Goal: Task Accomplishment & Management: Manage account settings

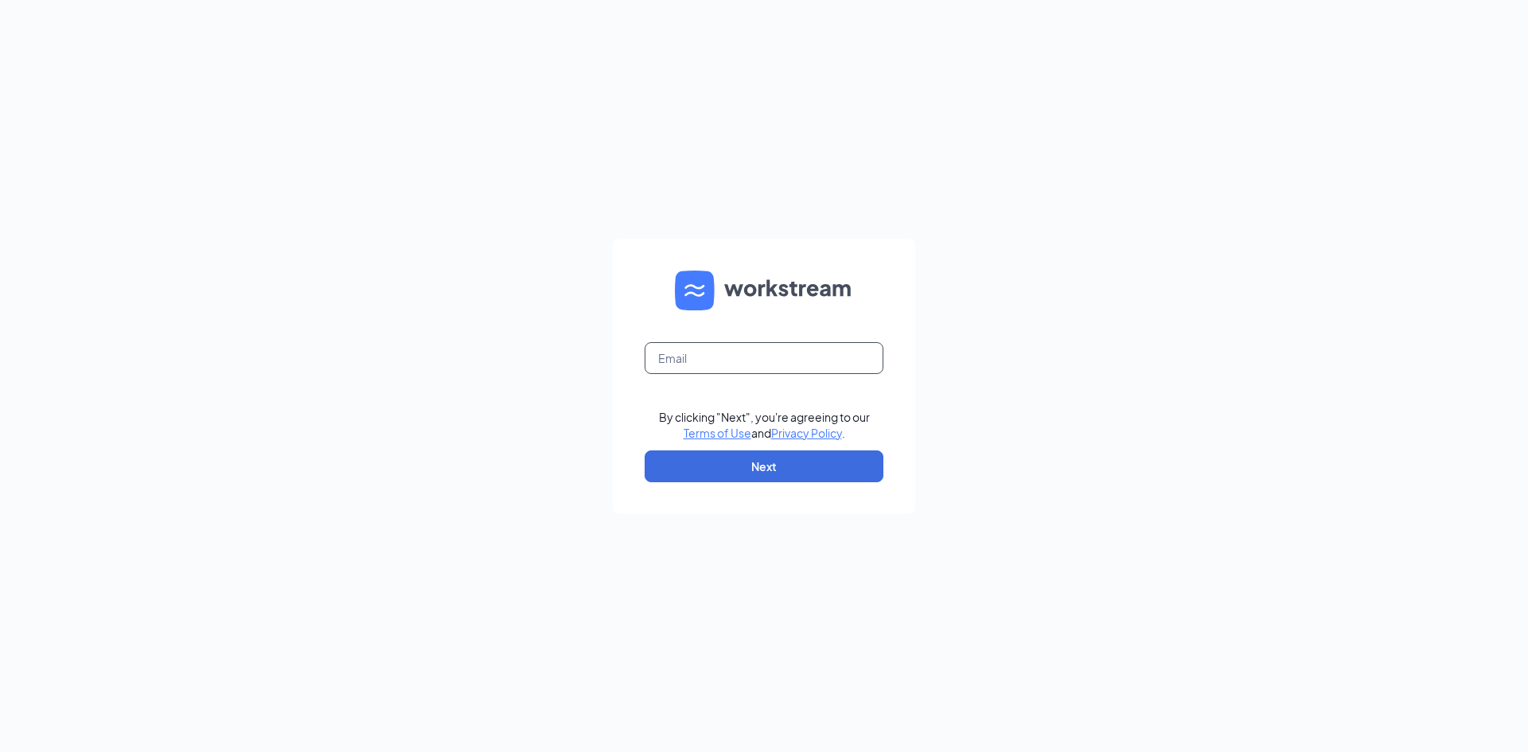
click at [694, 361] on input "text" at bounding box center [764, 358] width 239 height 32
type input "[DOMAIN_NAME][EMAIL_ADDRESS][DOMAIN_NAME]"
click at [684, 426] on link "Terms of Use" at bounding box center [718, 433] width 68 height 14
click at [677, 473] on button "Next" at bounding box center [764, 467] width 239 height 32
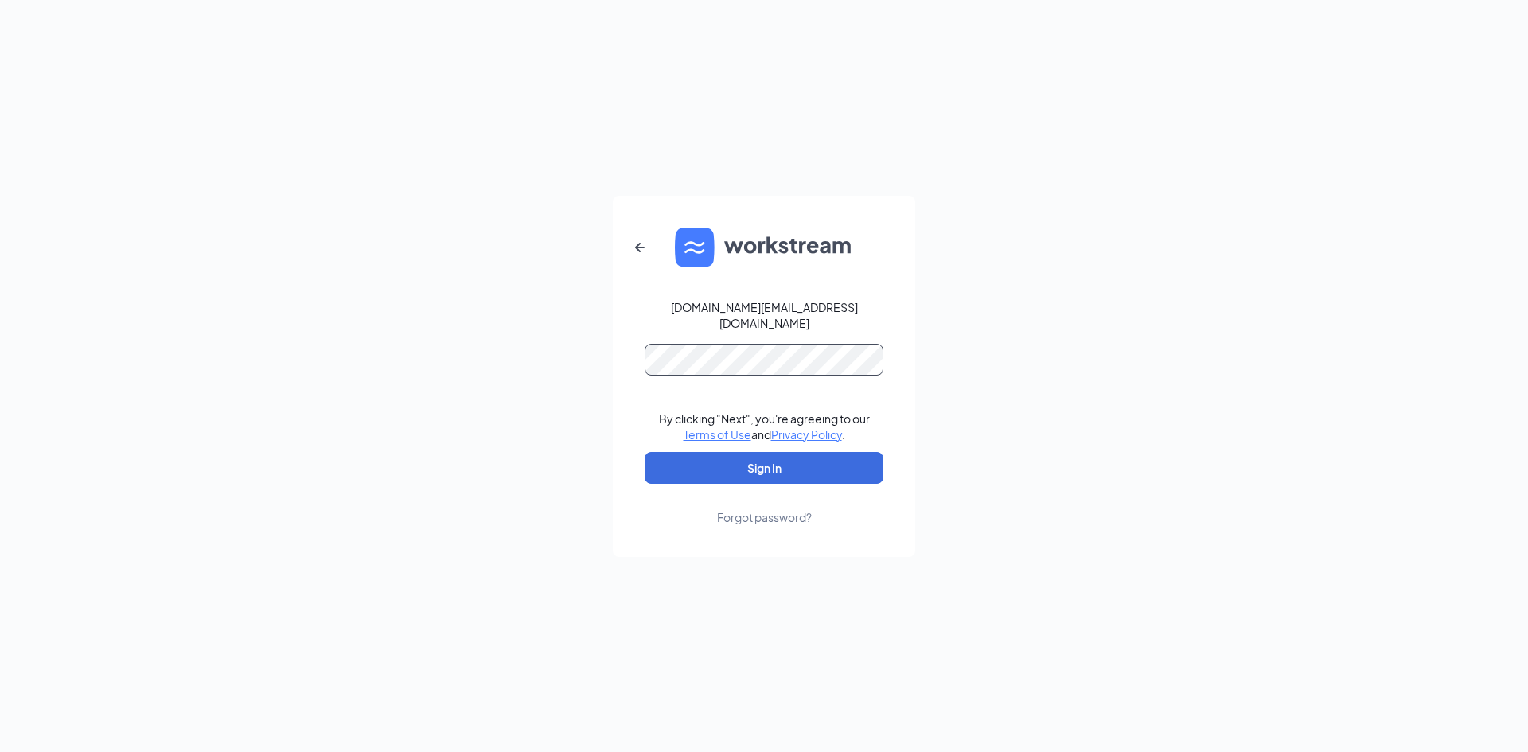
click at [645, 452] on button "Sign In" at bounding box center [764, 468] width 239 height 32
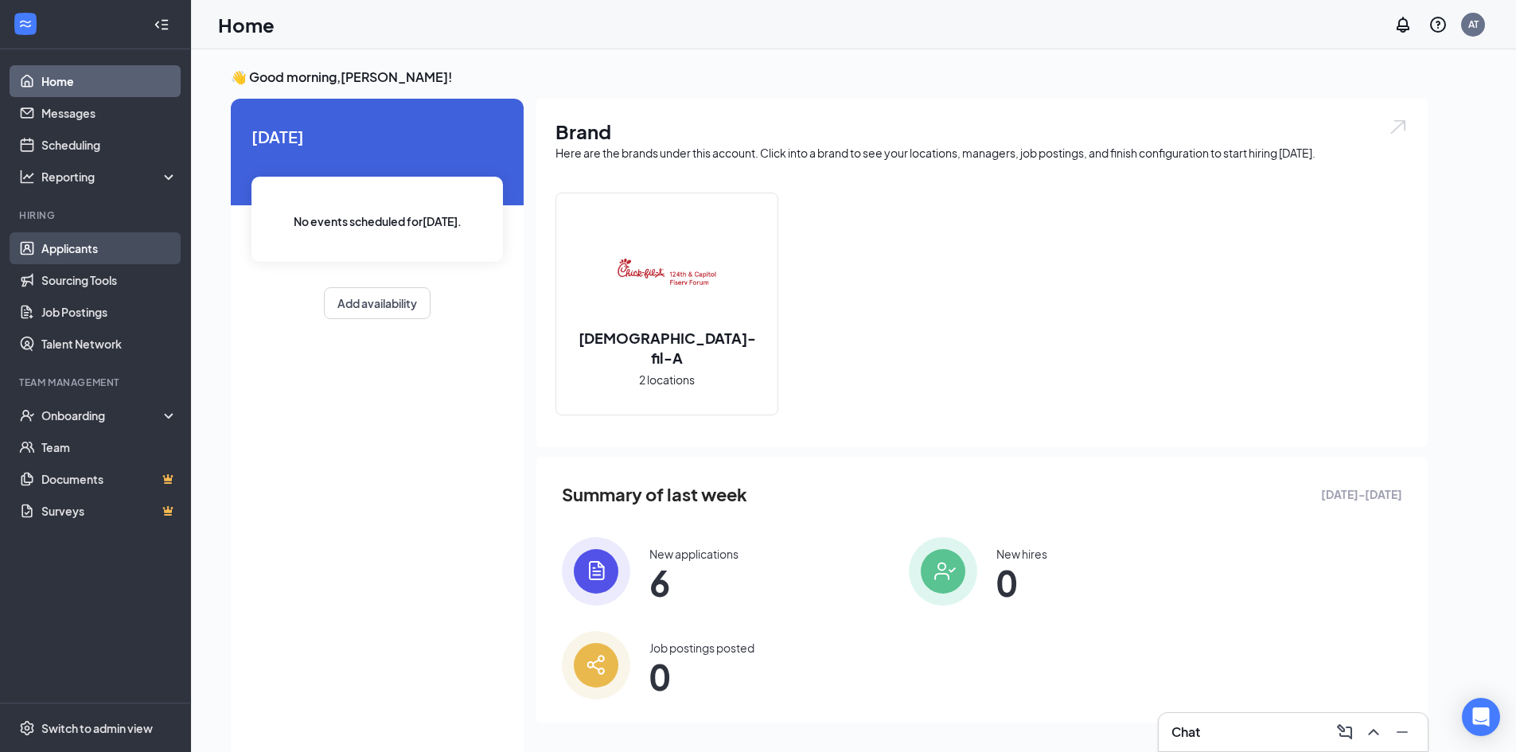
click at [116, 248] on link "Applicants" at bounding box center [109, 248] width 136 height 32
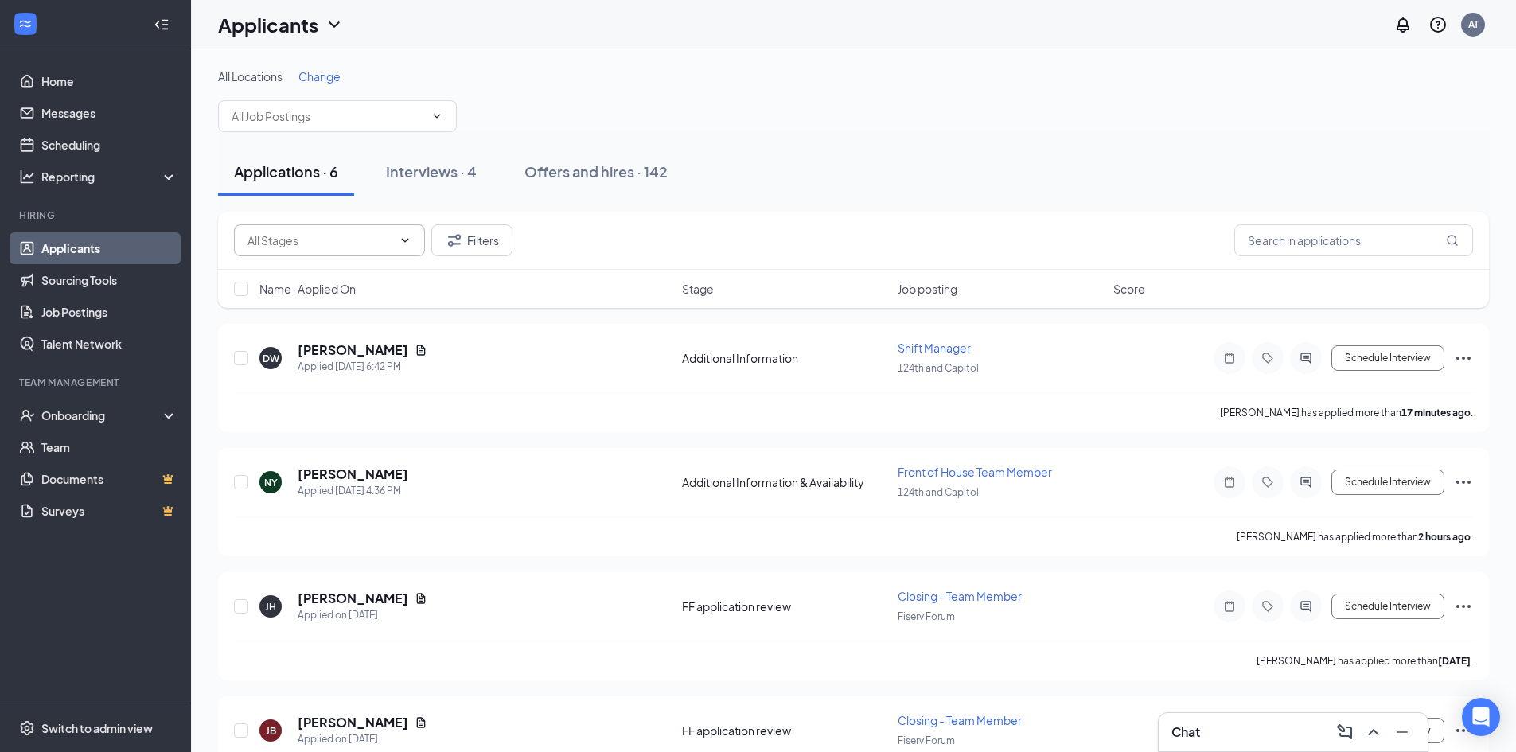
click at [376, 239] on input "text" at bounding box center [320, 241] width 145 height 18
click at [343, 393] on div "Review Applicant (1)" at bounding box center [311, 398] width 103 height 18
type input "Review Applicant (1)"
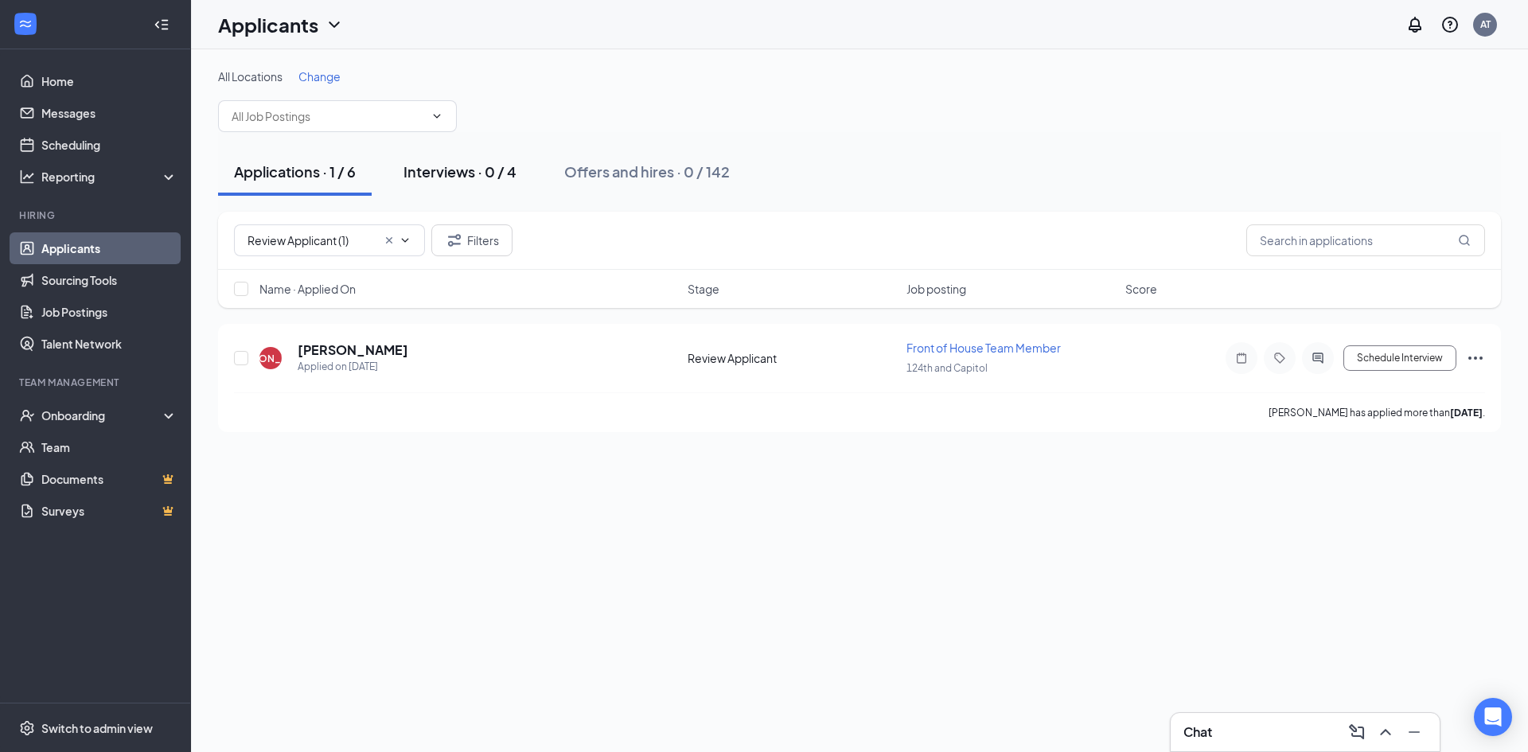
click at [425, 173] on div "Interviews · 0 / 4" at bounding box center [460, 172] width 113 height 20
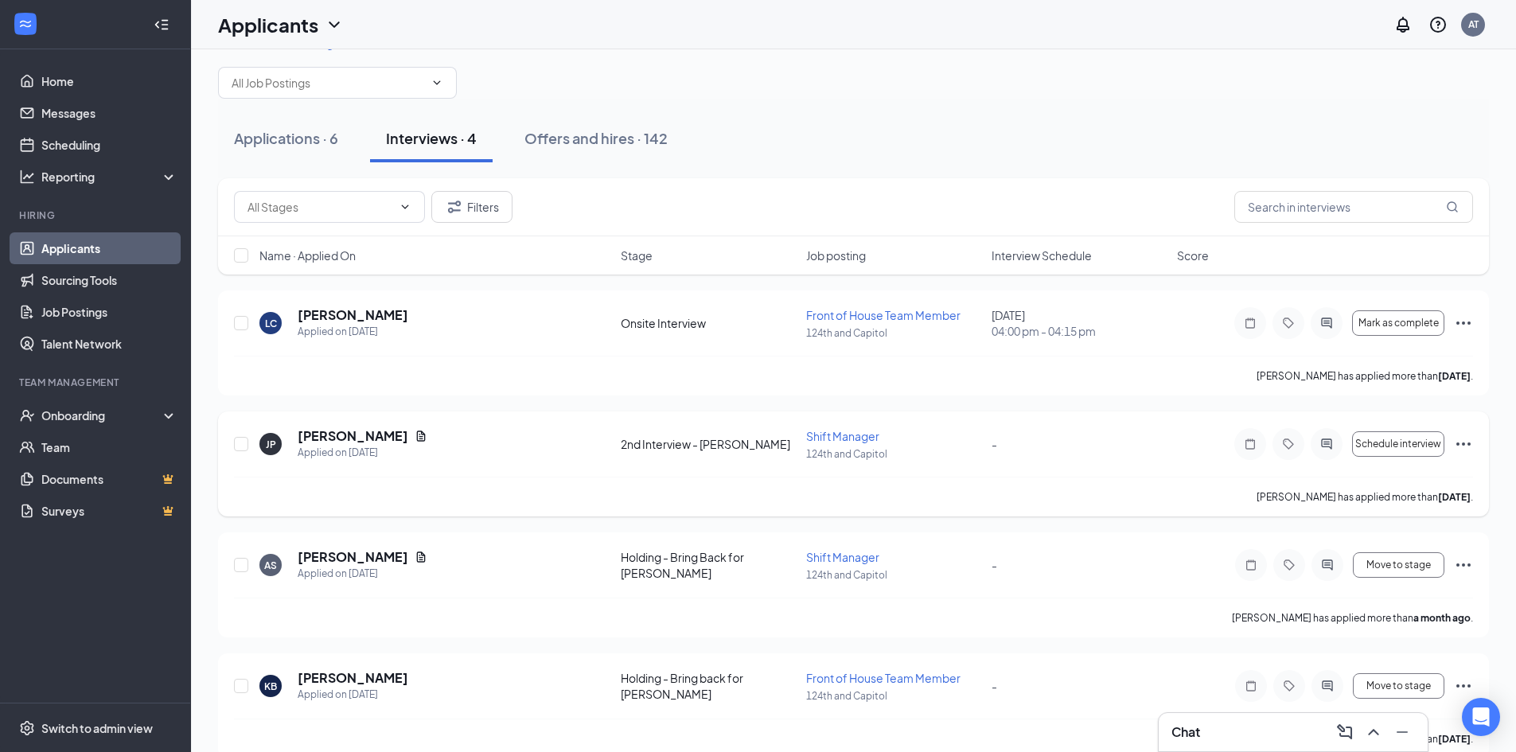
scroll to position [59, 0]
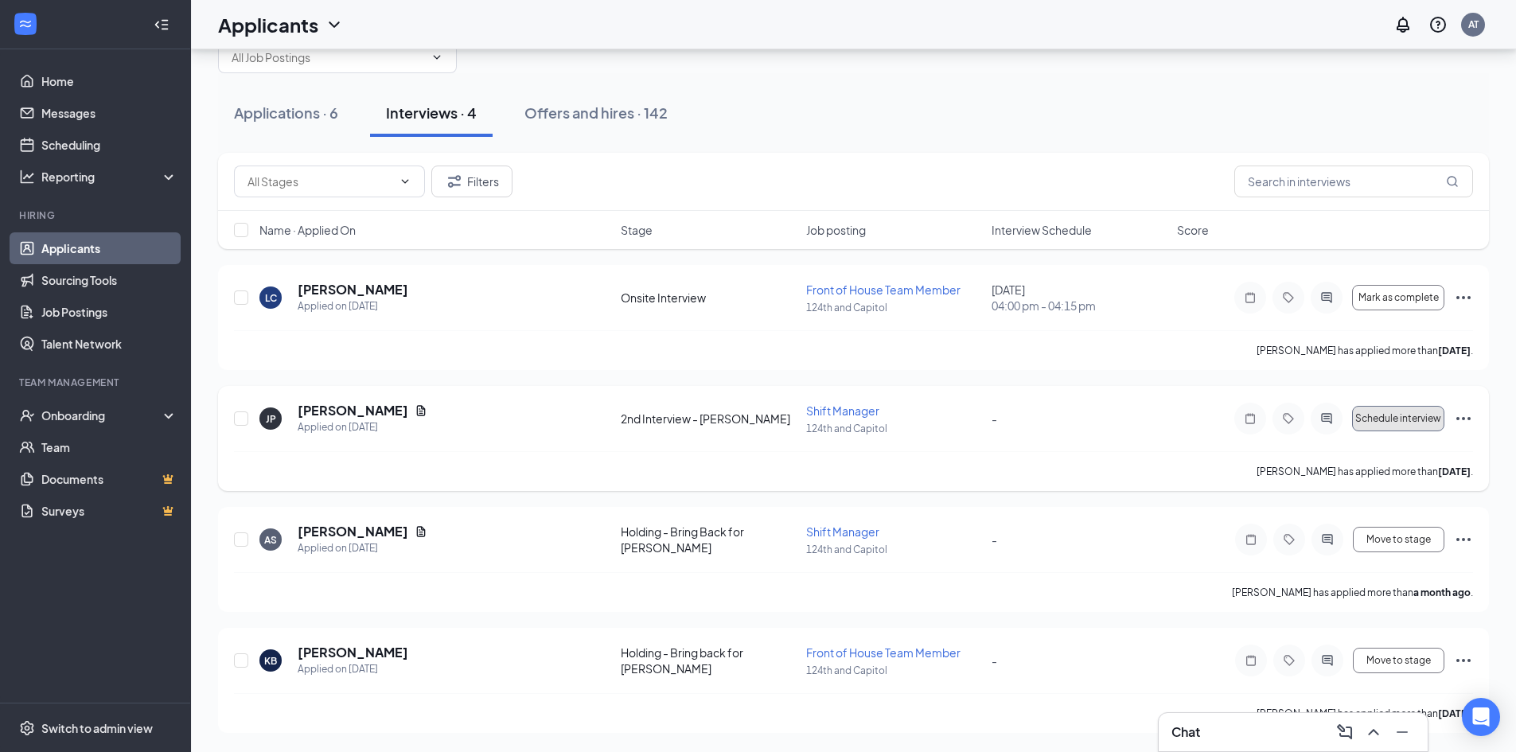
click at [1400, 423] on span "Schedule interview" at bounding box center [1399, 418] width 86 height 11
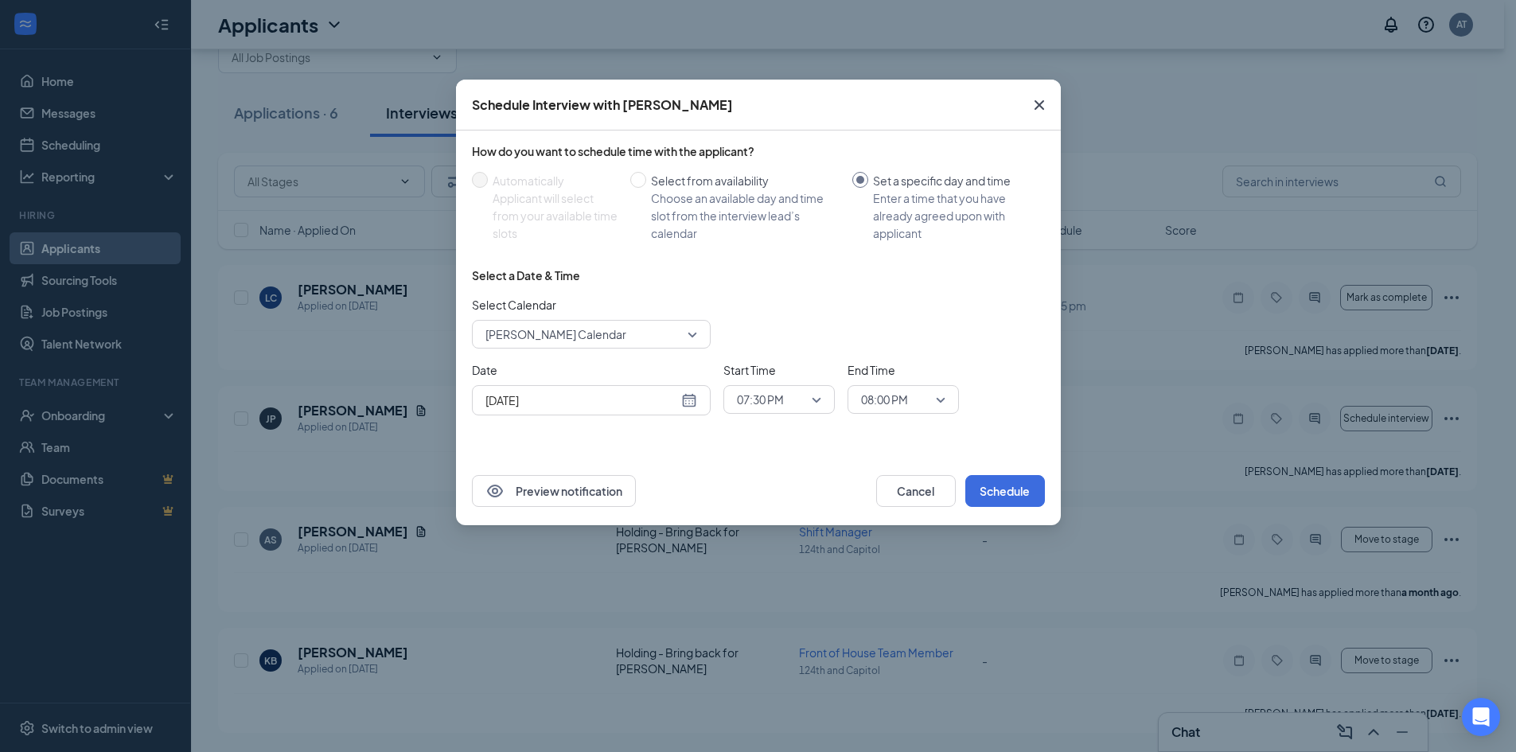
click at [567, 334] on span "Andrew Taylor's Calendar" at bounding box center [556, 334] width 141 height 24
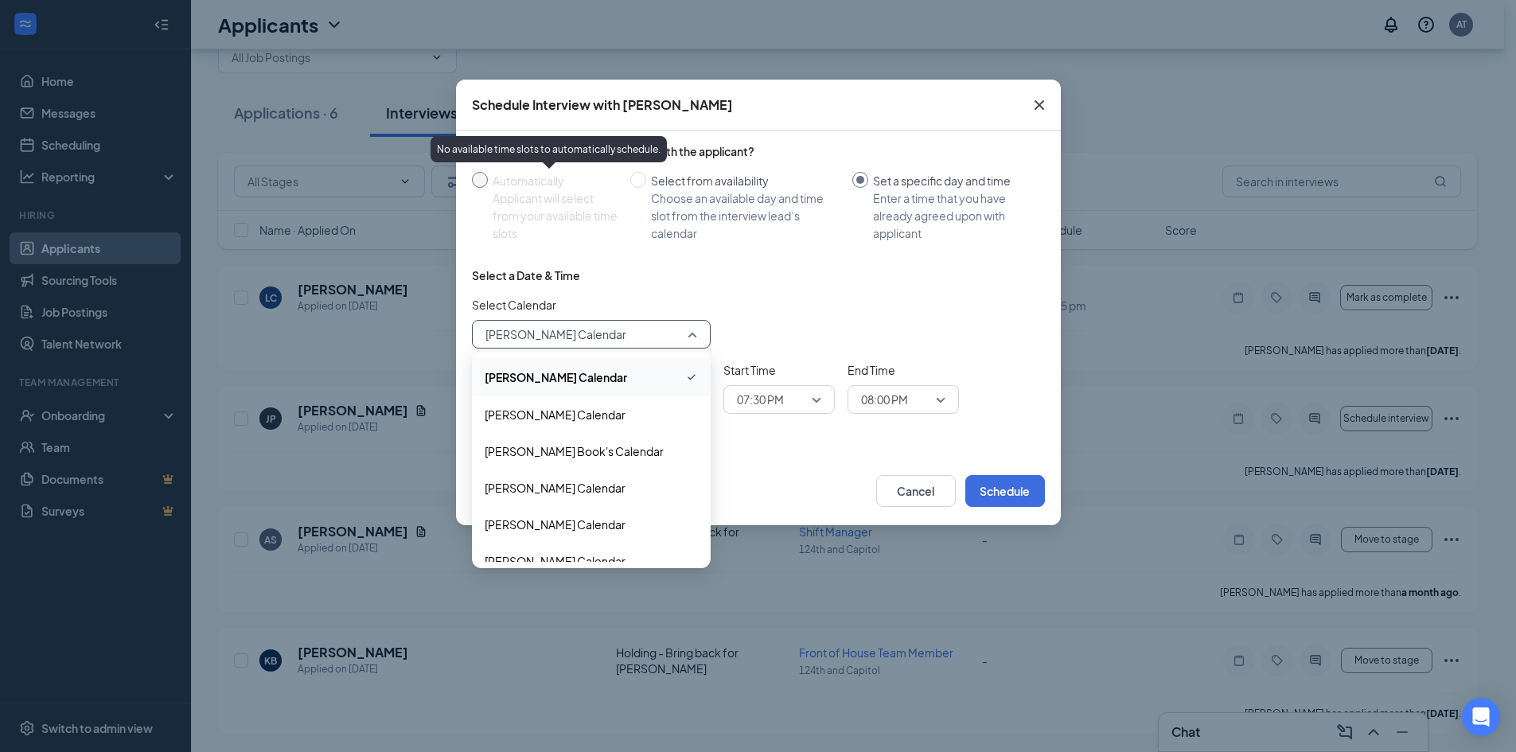
click at [493, 184] on div "Automatically" at bounding box center [555, 181] width 125 height 18
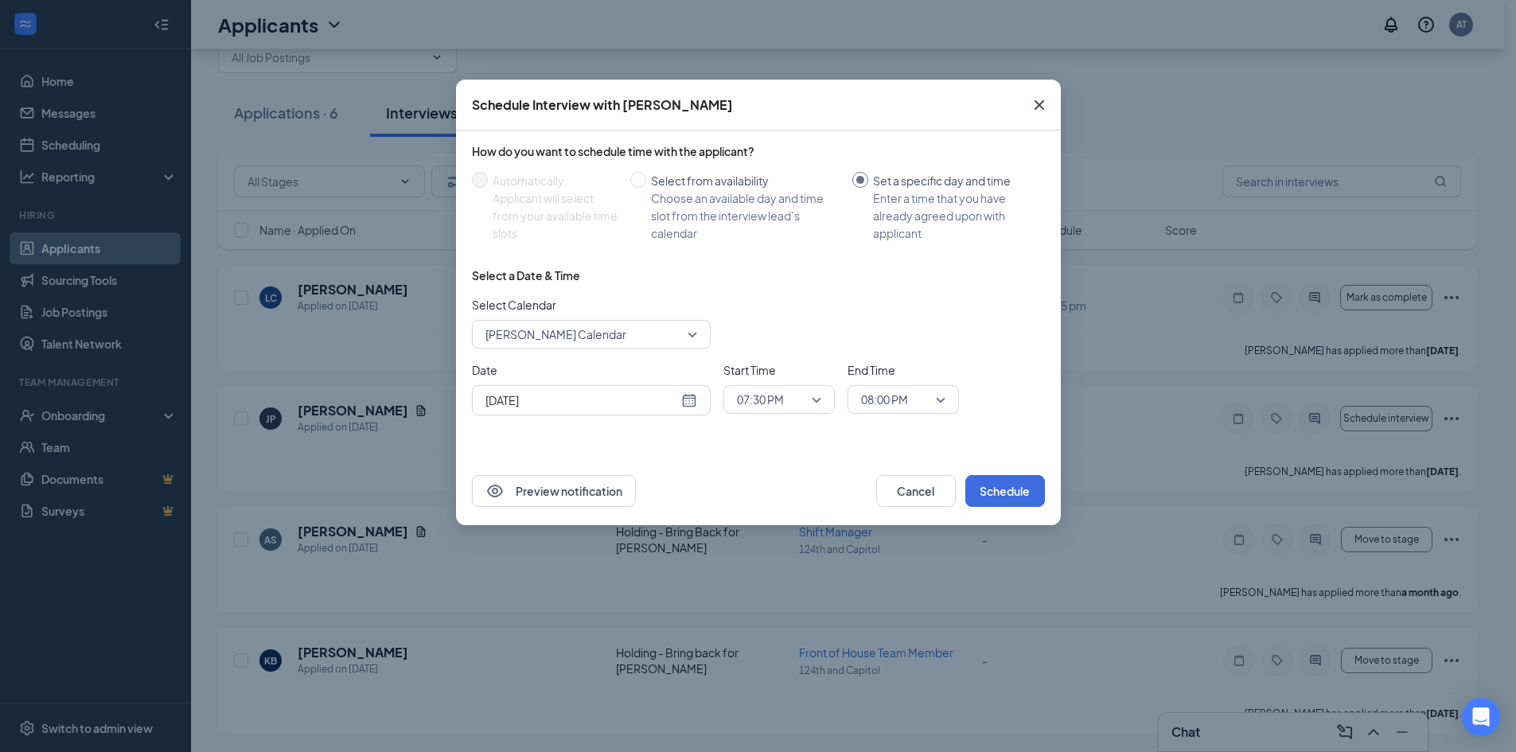
click at [1040, 108] on icon "Cross" at bounding box center [1039, 105] width 19 height 19
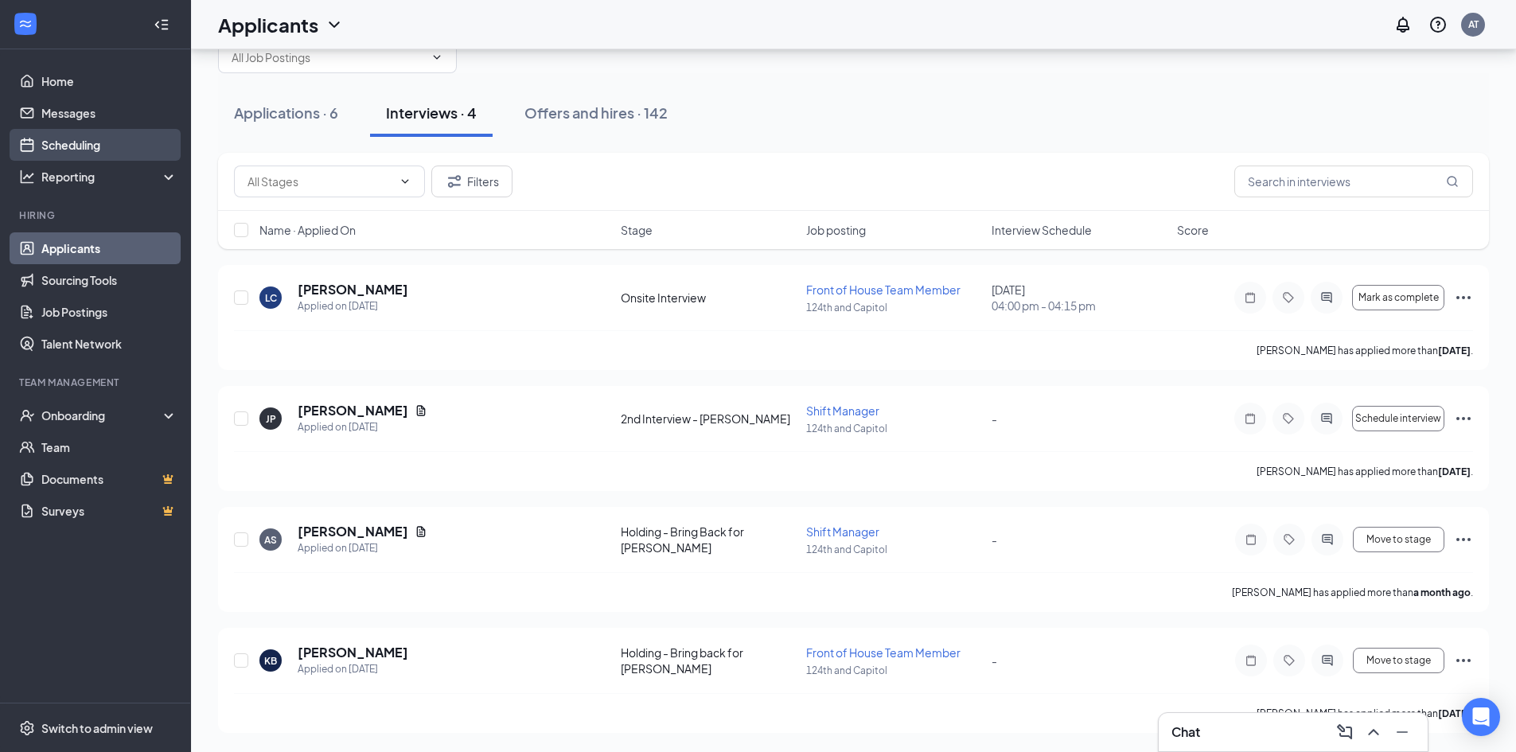
click at [136, 143] on link "Scheduling" at bounding box center [109, 145] width 136 height 32
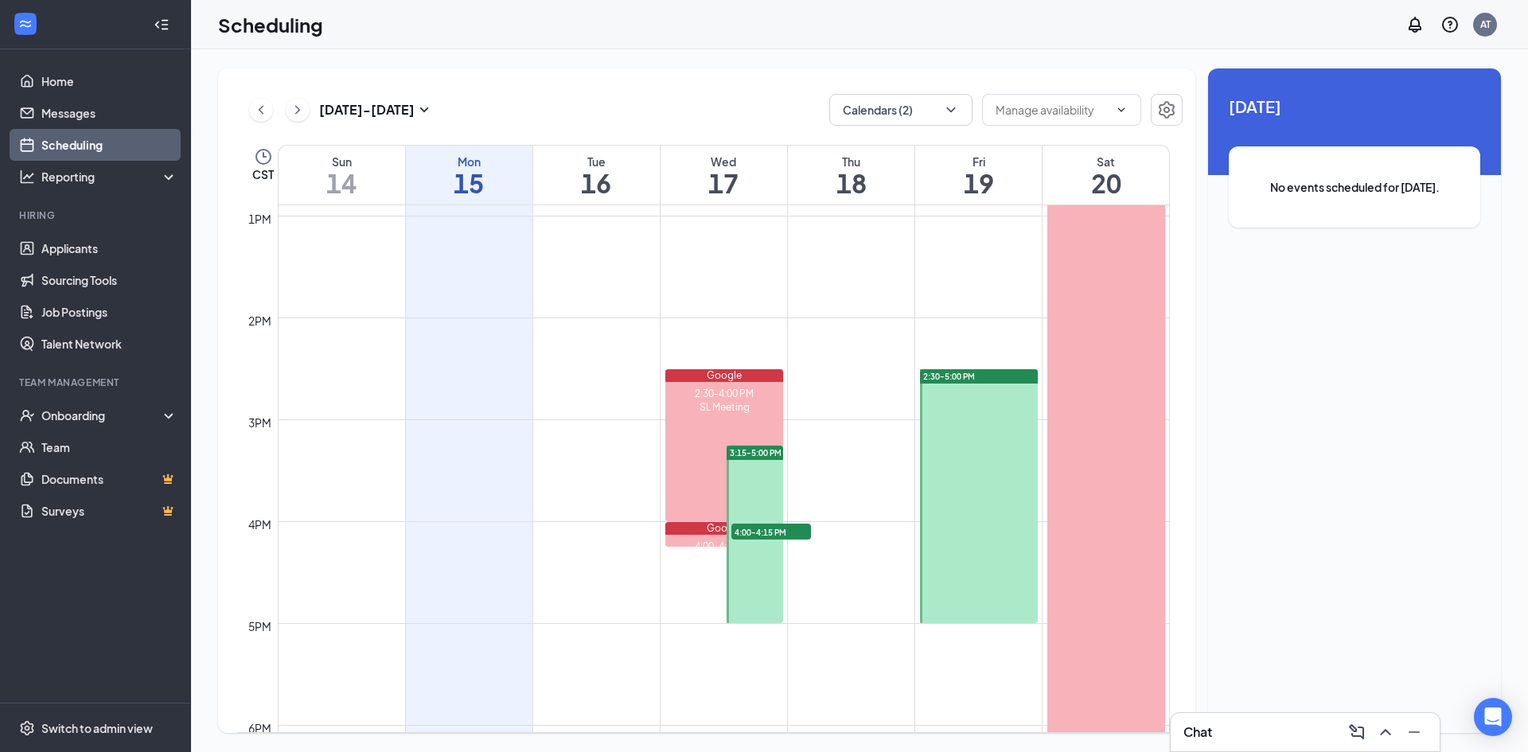
scroll to position [1340, 0]
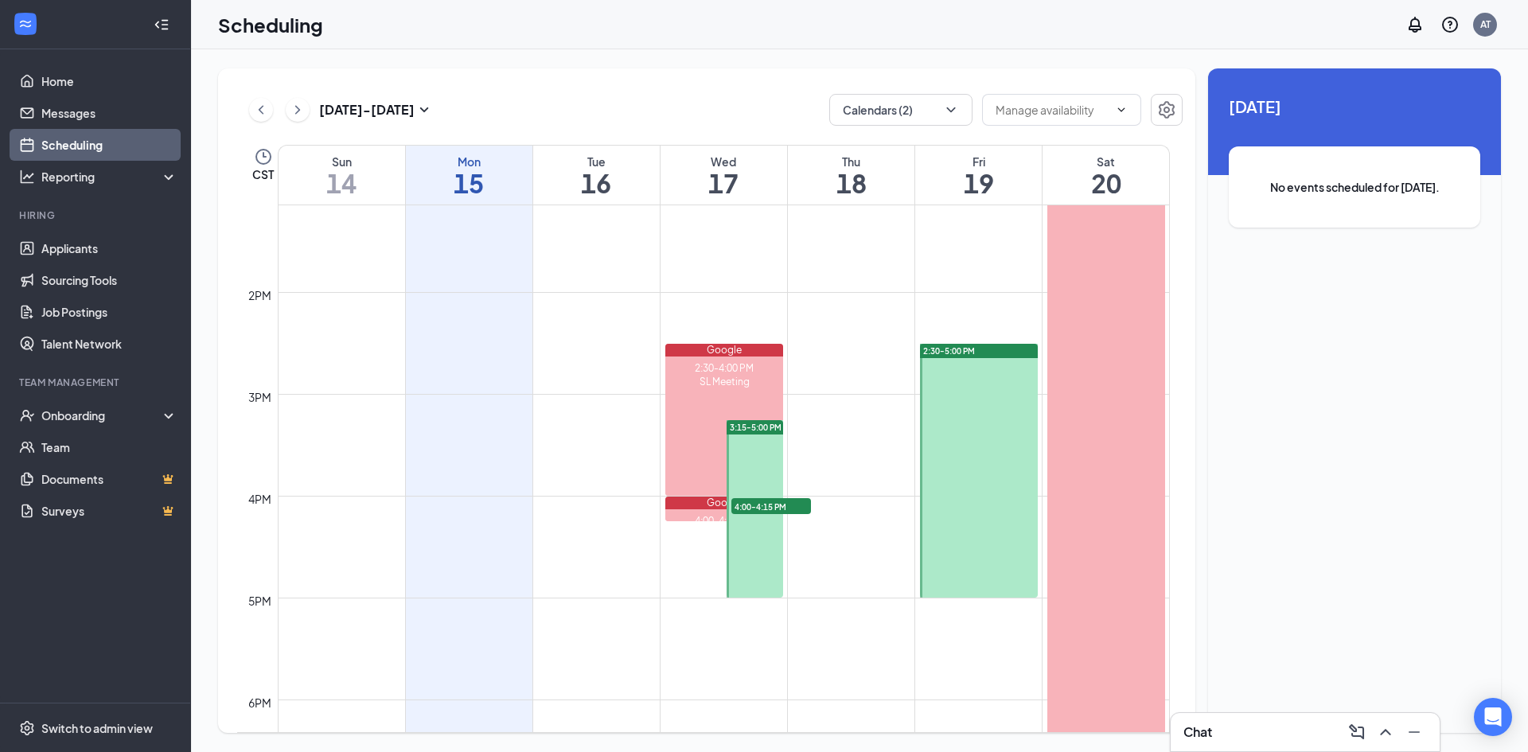
click at [778, 509] on span "4:00-4:15 PM" at bounding box center [771, 506] width 80 height 16
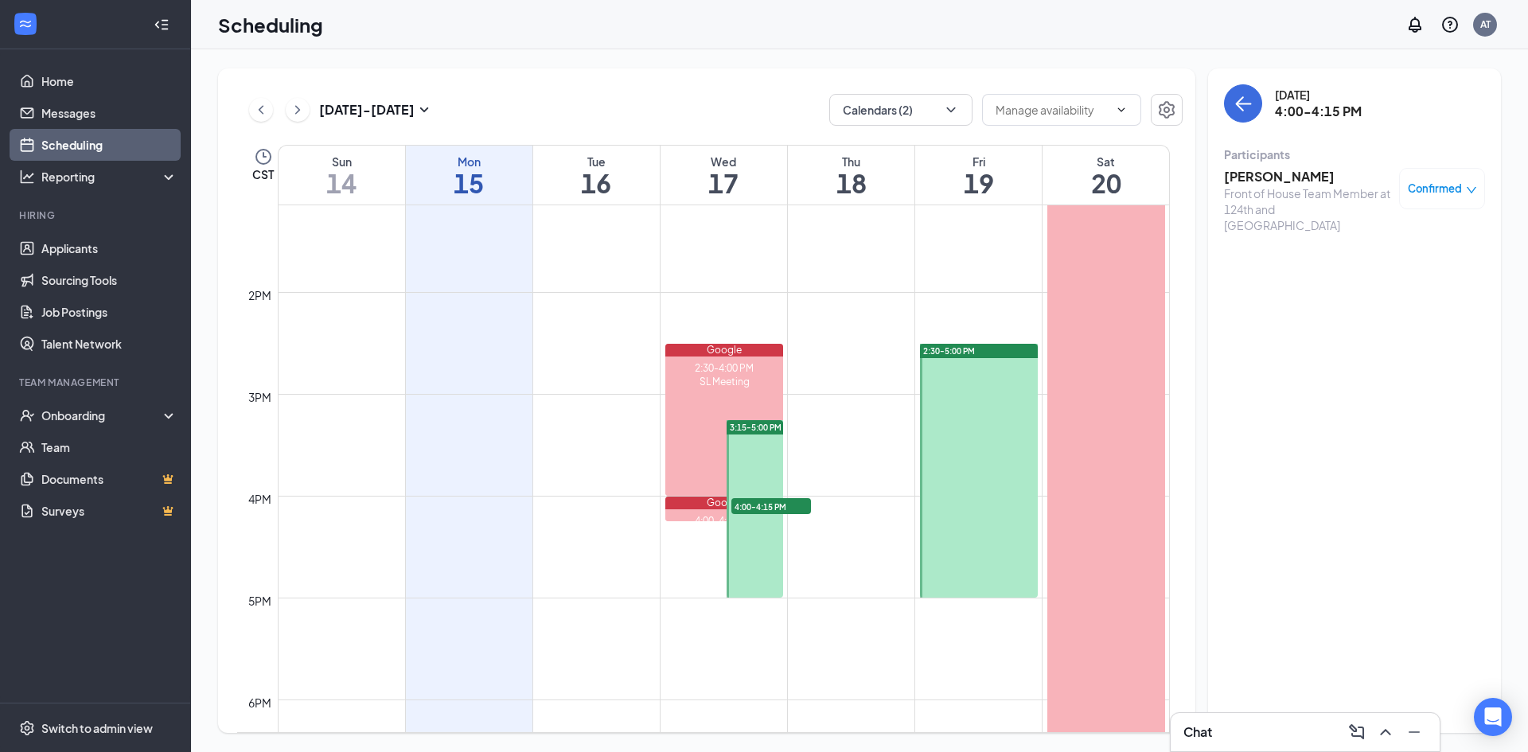
click at [761, 431] on span "3:15-5:00 PM" at bounding box center [756, 427] width 52 height 11
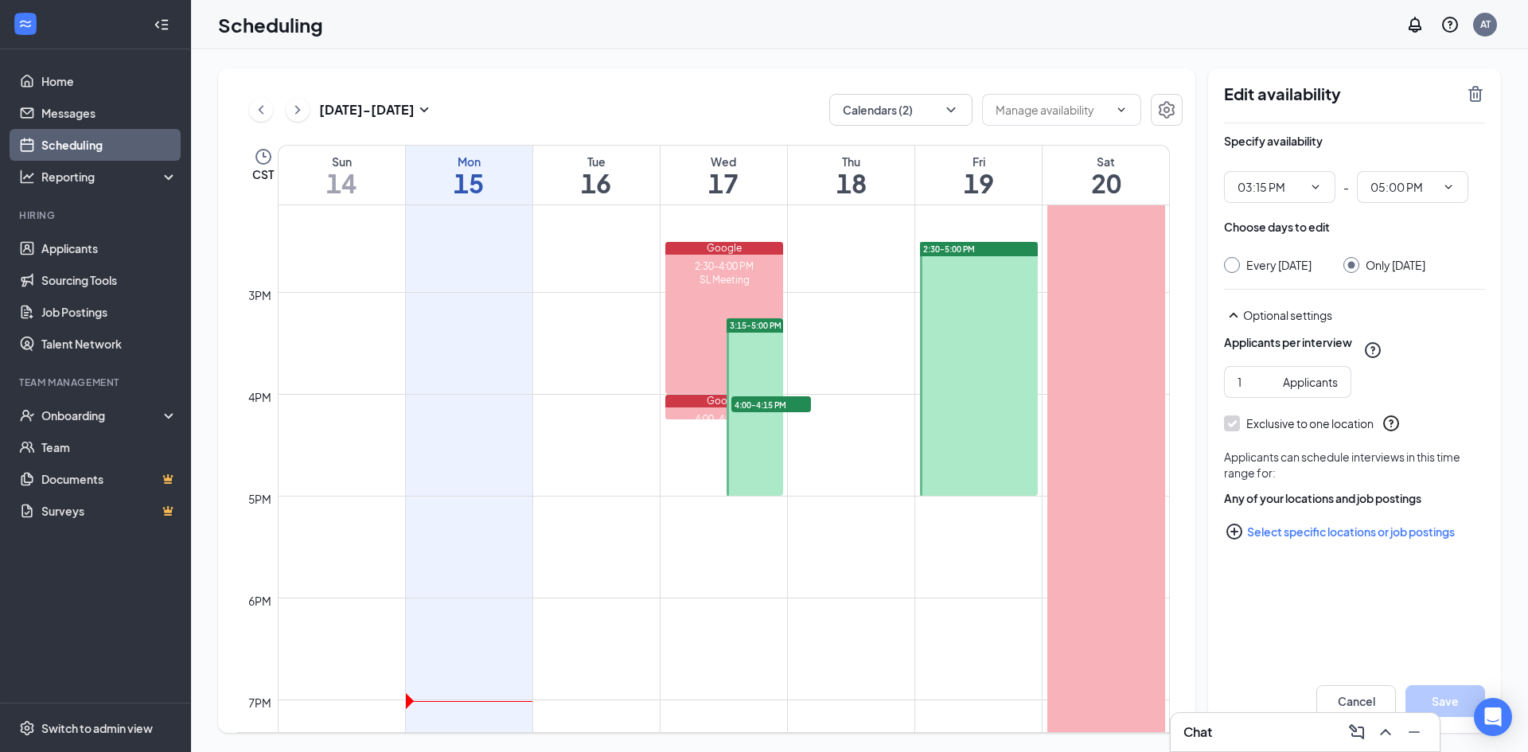
scroll to position [1441, 0]
click at [862, 110] on button "Calendars (2)" at bounding box center [900, 110] width 143 height 32
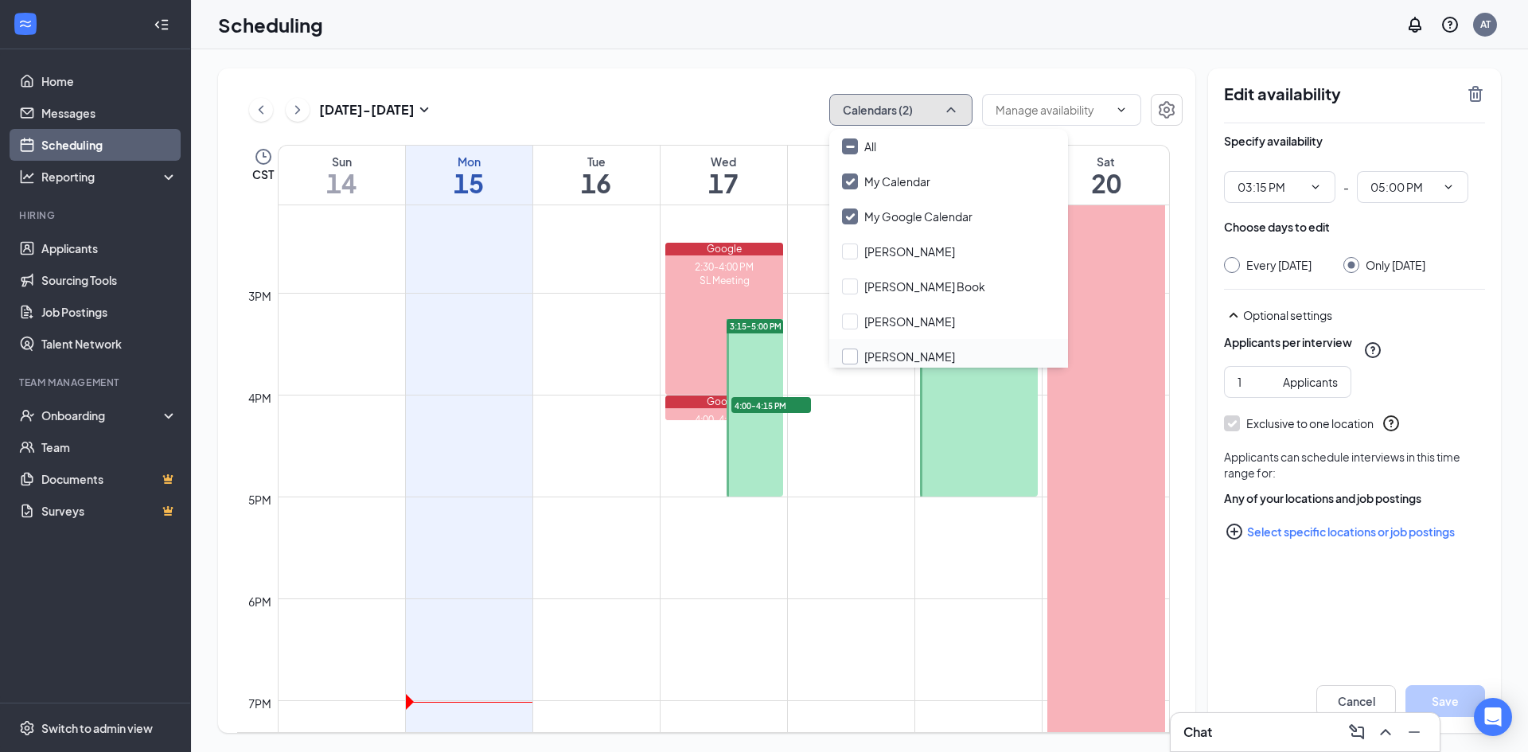
scroll to position [76, 0]
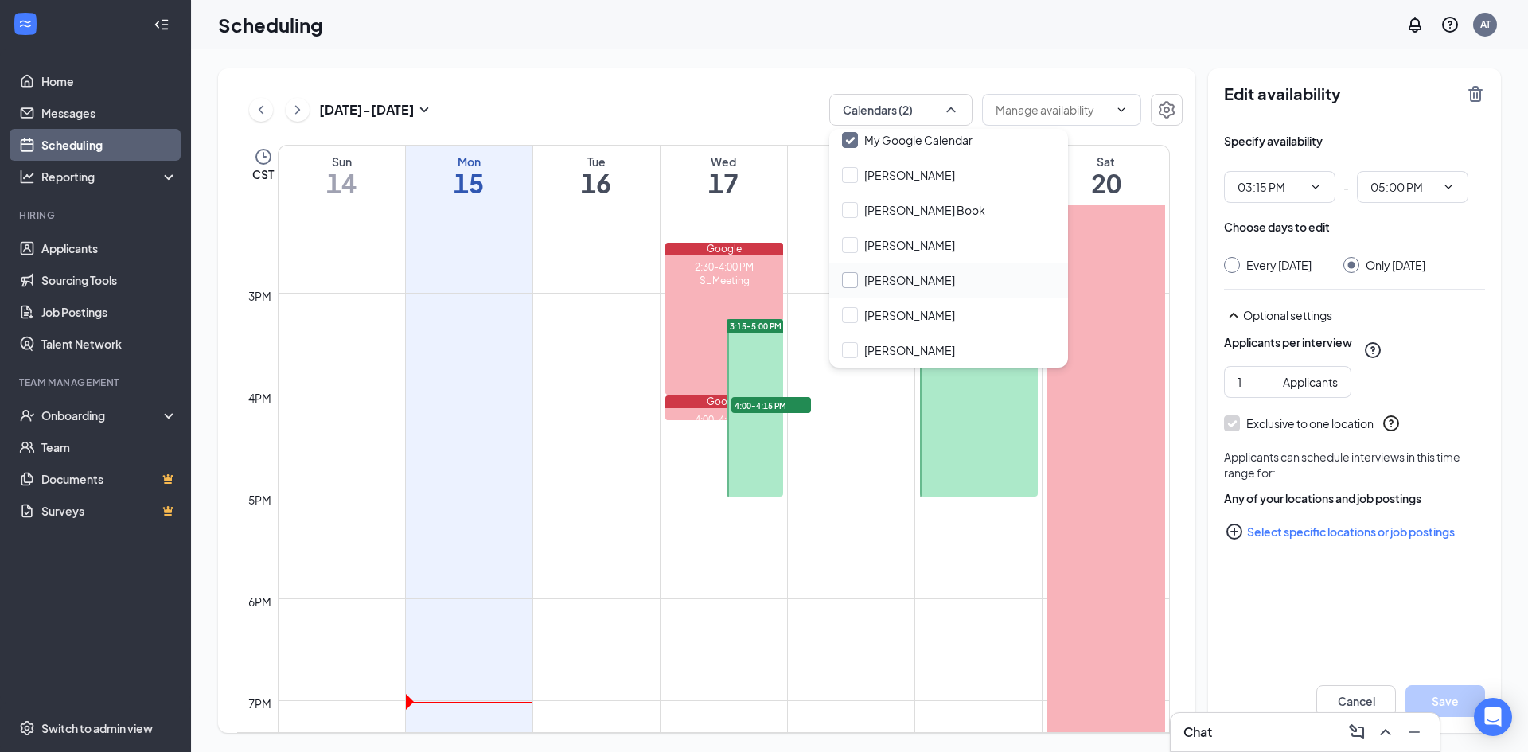
click at [858, 279] on input "Jared Youssi" at bounding box center [898, 280] width 113 height 16
checkbox input "true"
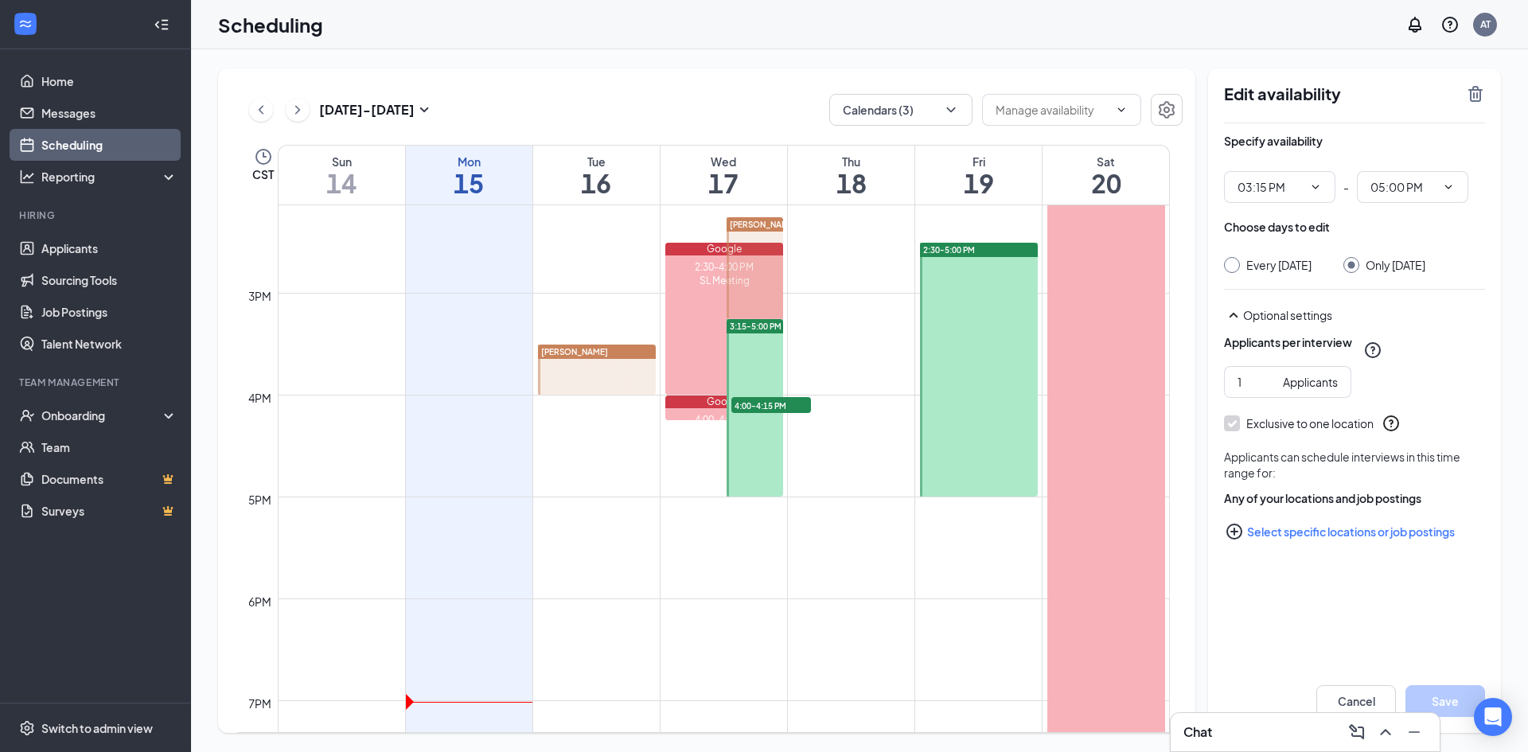
click at [630, 487] on td at bounding box center [724, 483] width 892 height 25
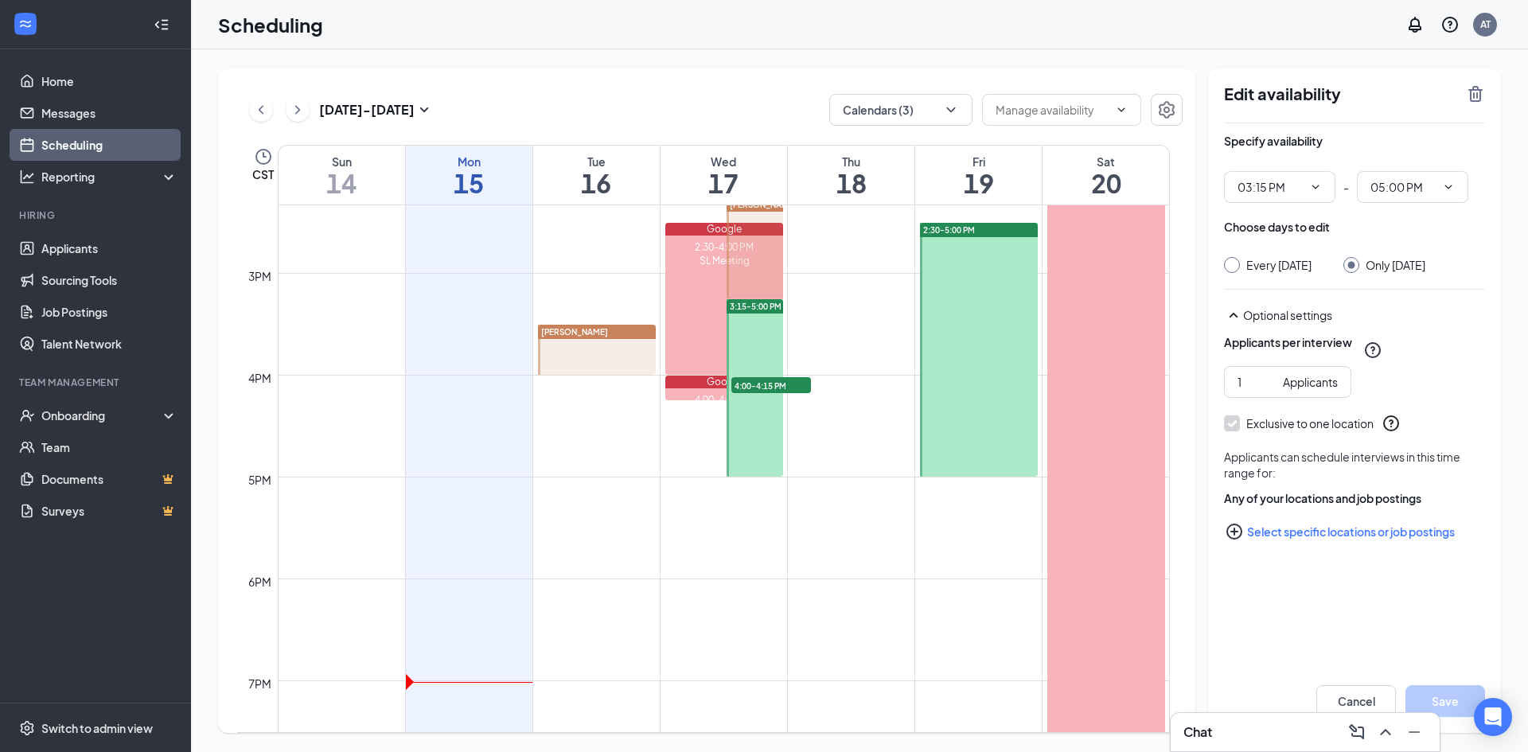
scroll to position [1441, 0]
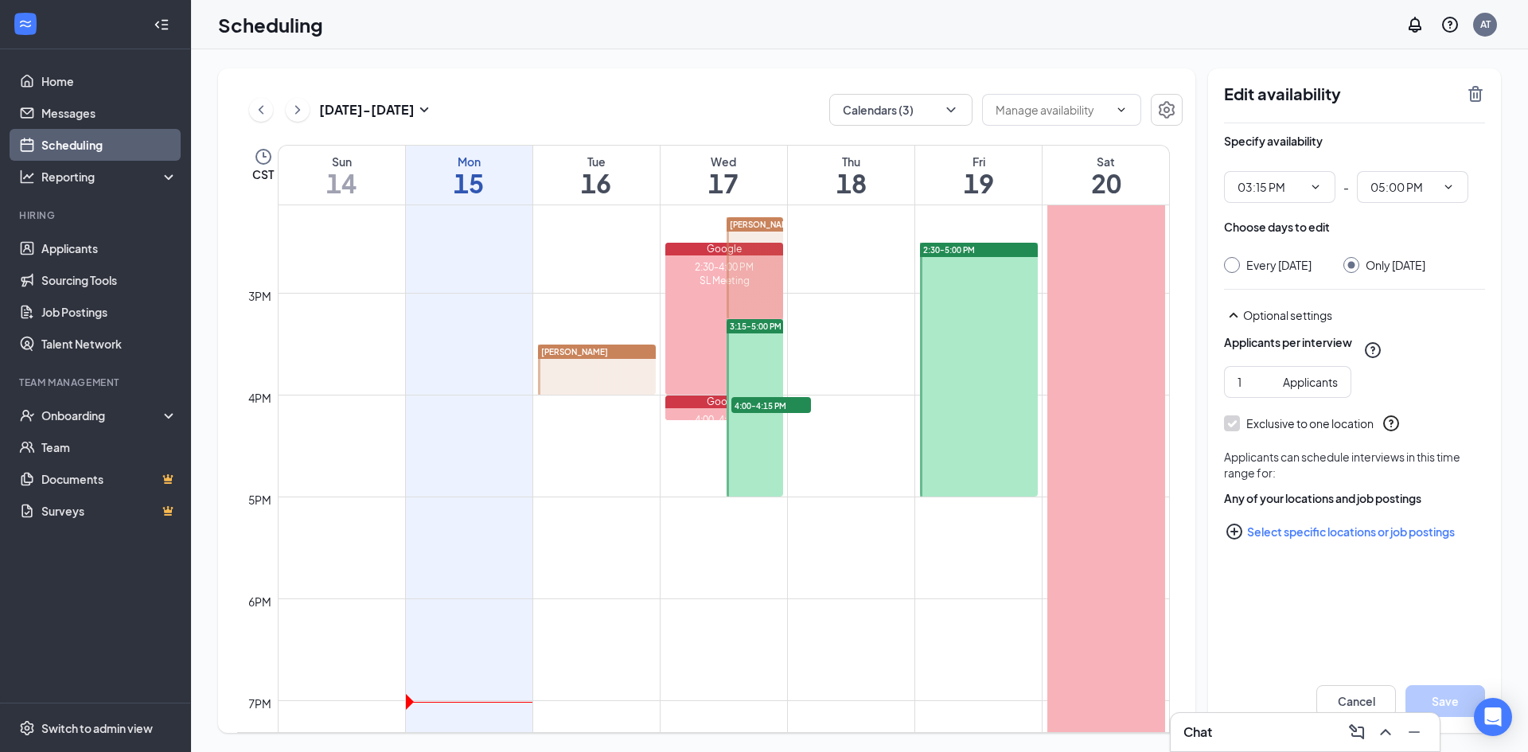
click at [605, 352] on div "Jared Youssi" at bounding box center [597, 352] width 118 height 14
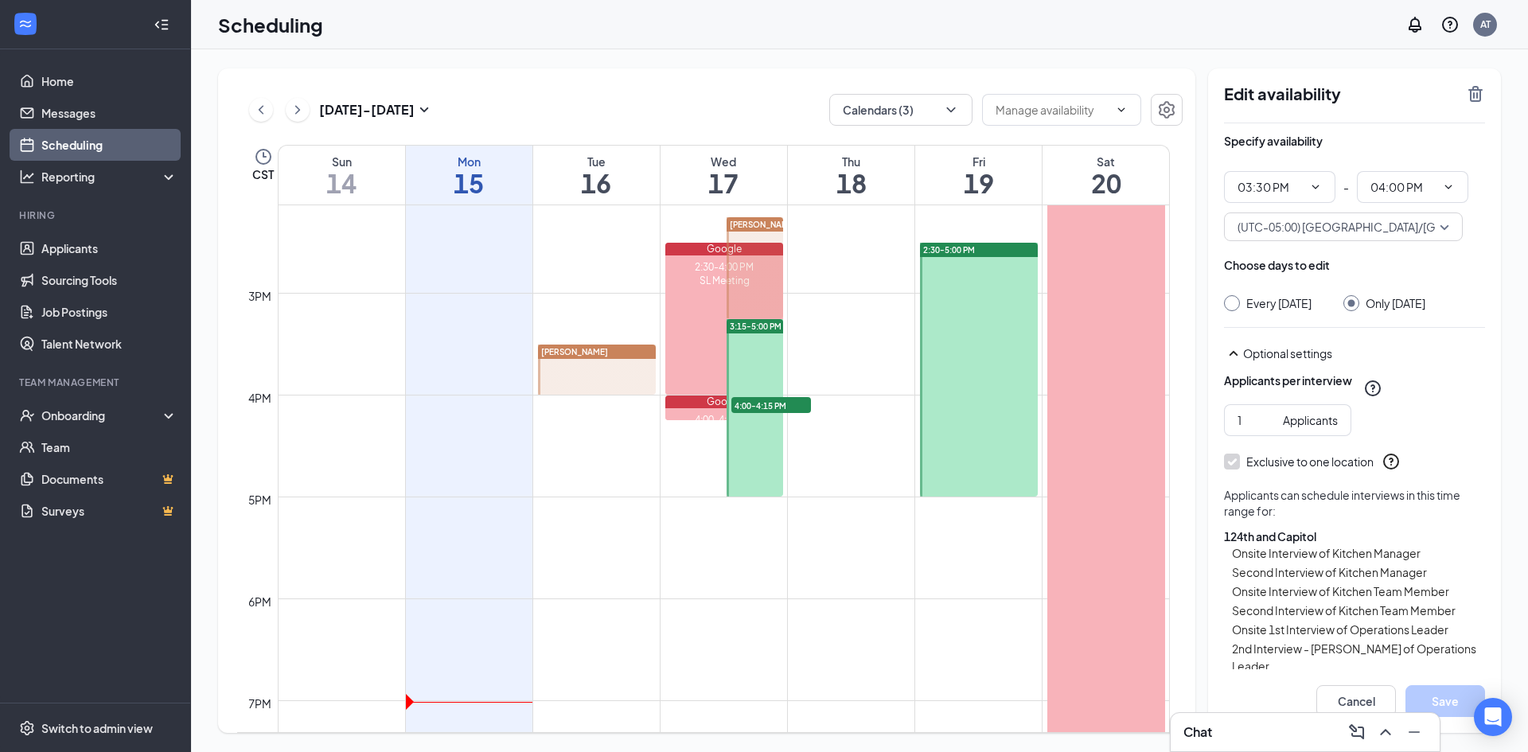
click at [768, 224] on span "Jared Youssi" at bounding box center [763, 225] width 67 height 10
click at [1245, 728] on div "Chat" at bounding box center [1306, 732] width 244 height 25
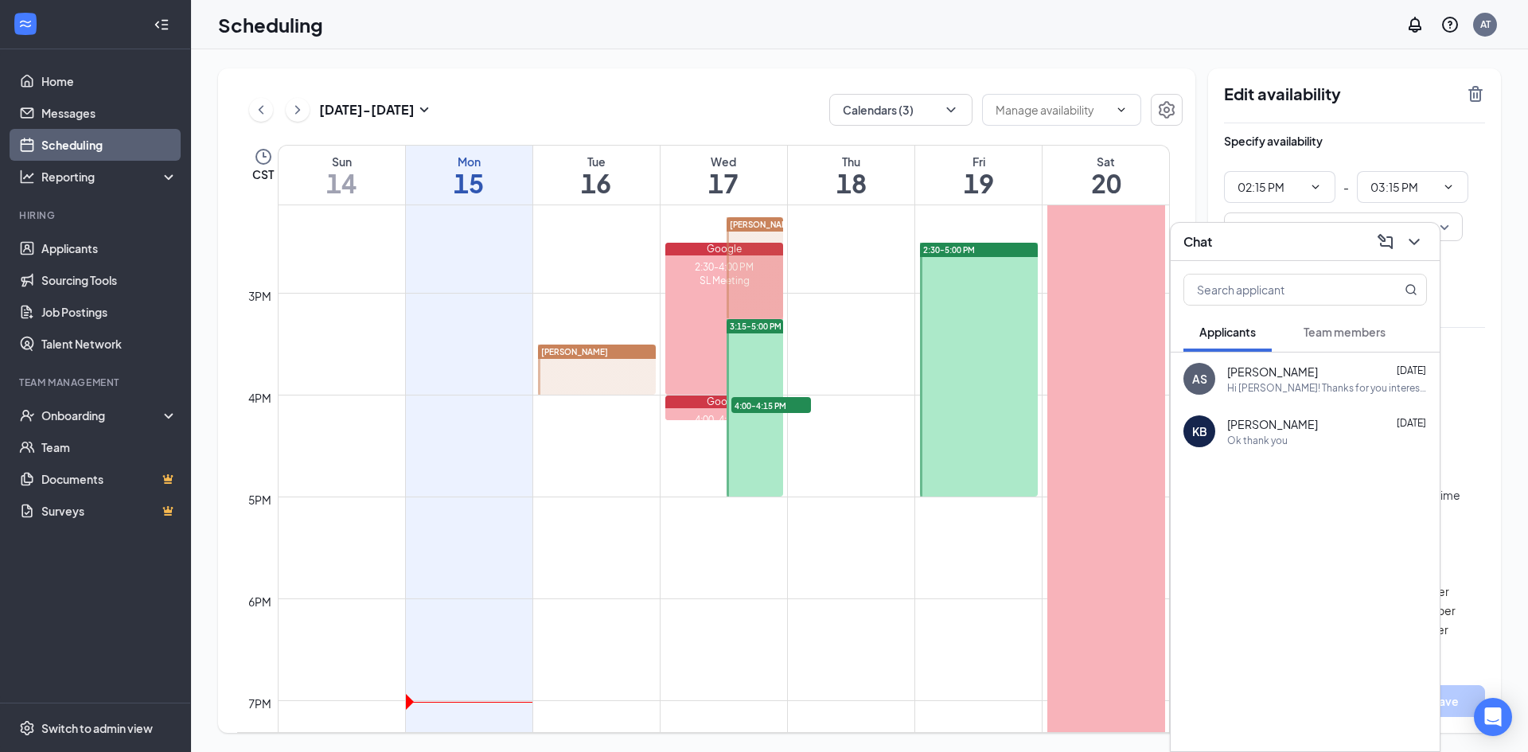
click at [1339, 337] on span "Team members" at bounding box center [1345, 332] width 82 height 14
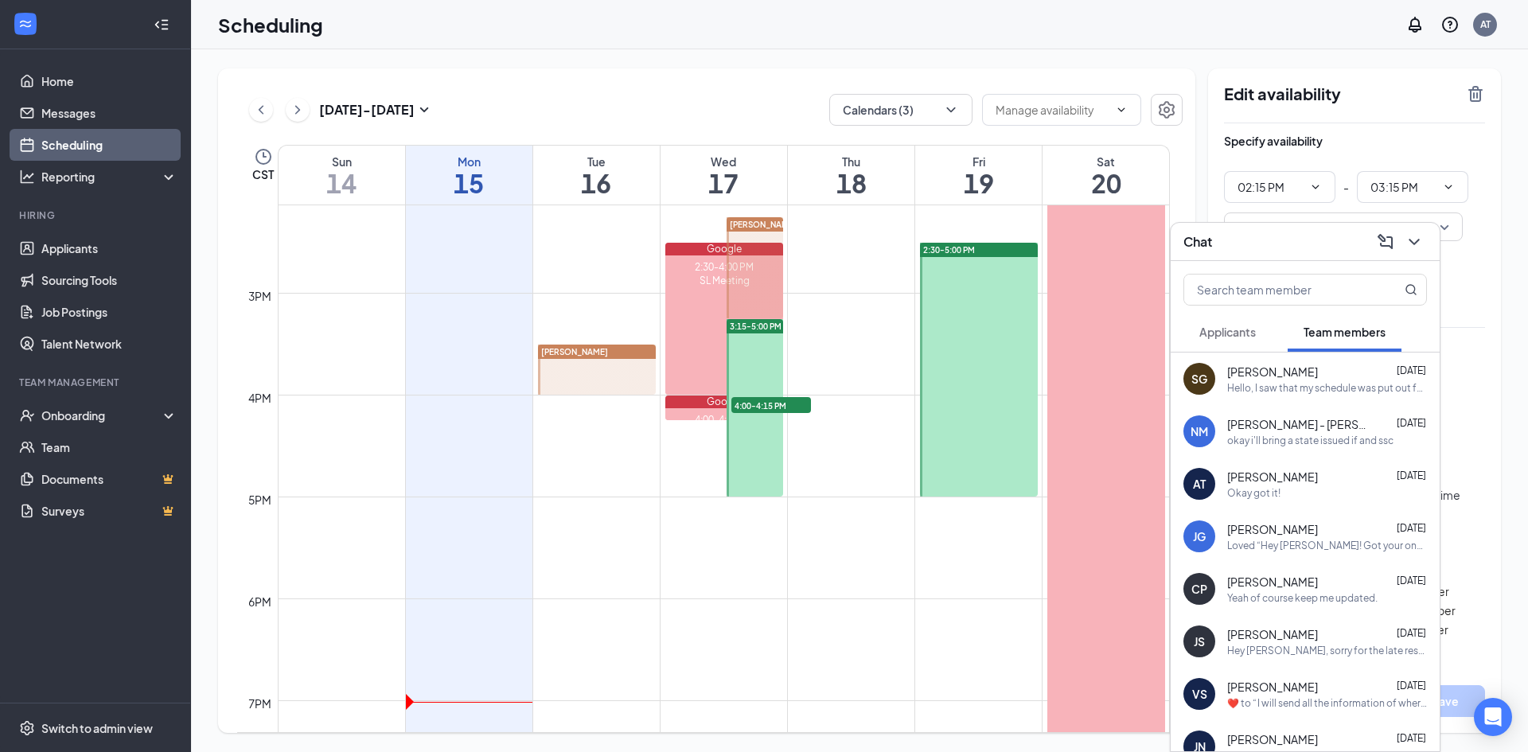
click at [1246, 332] on span "Applicants" at bounding box center [1227, 332] width 57 height 14
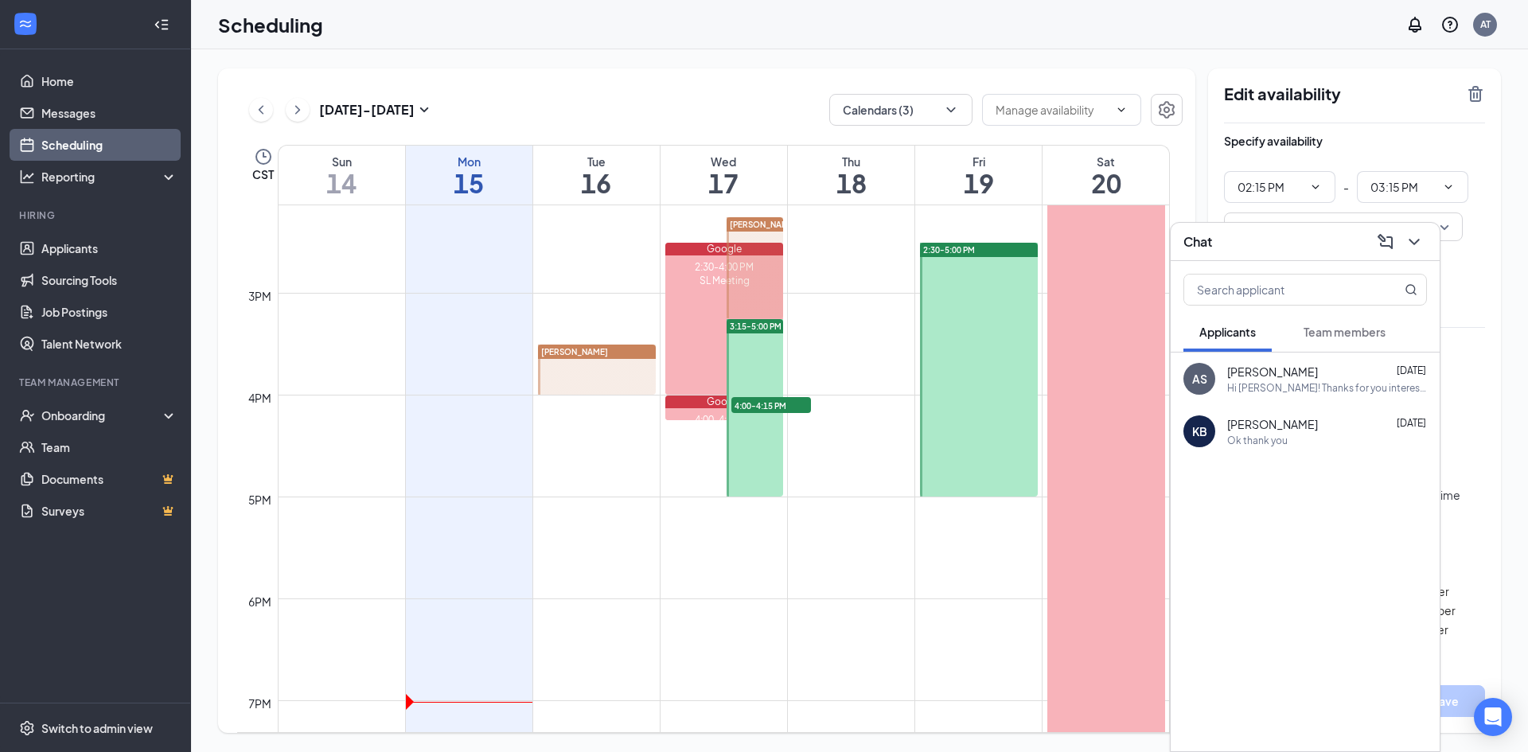
click at [1290, 258] on div "Chat" at bounding box center [1305, 242] width 269 height 38
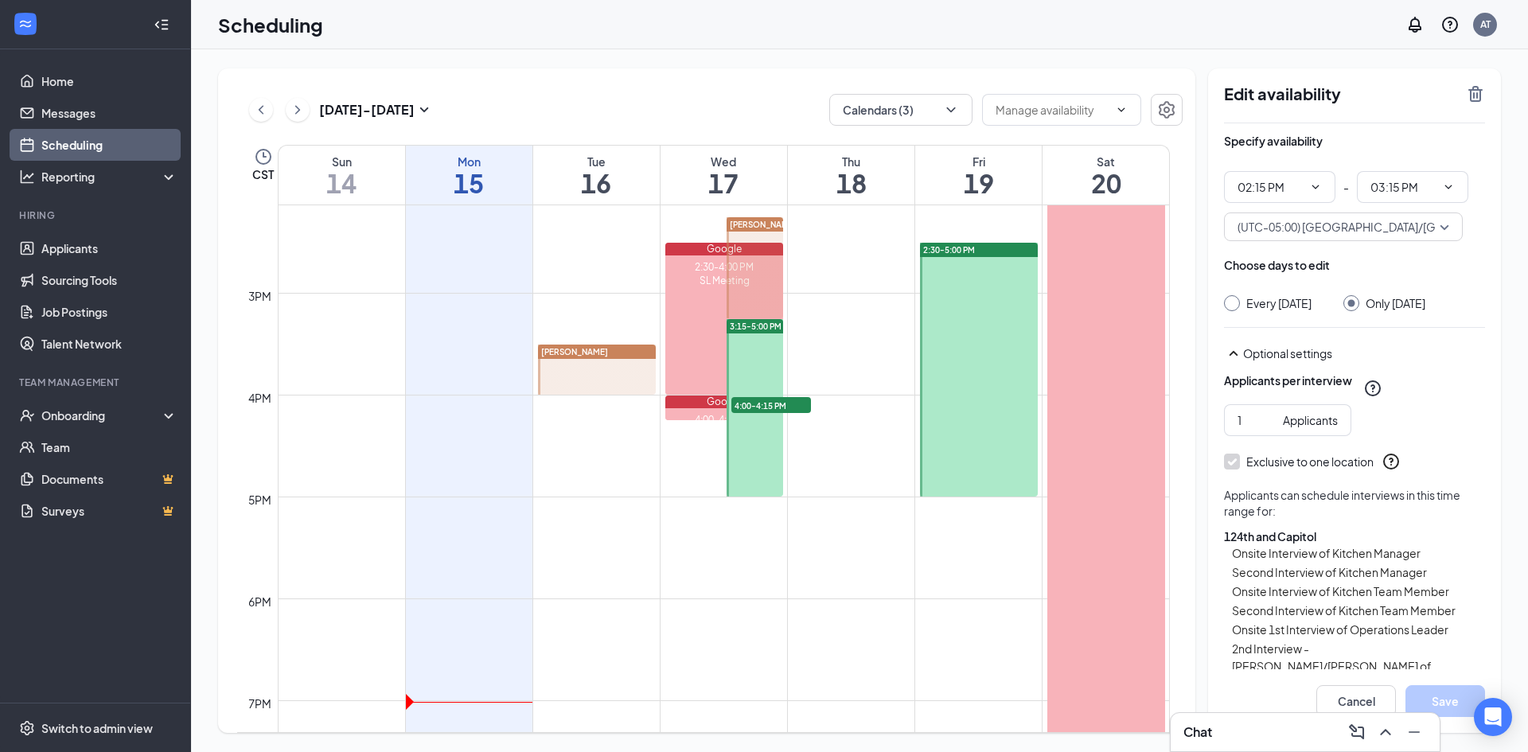
click at [1254, 720] on div "Chat" at bounding box center [1306, 732] width 244 height 25
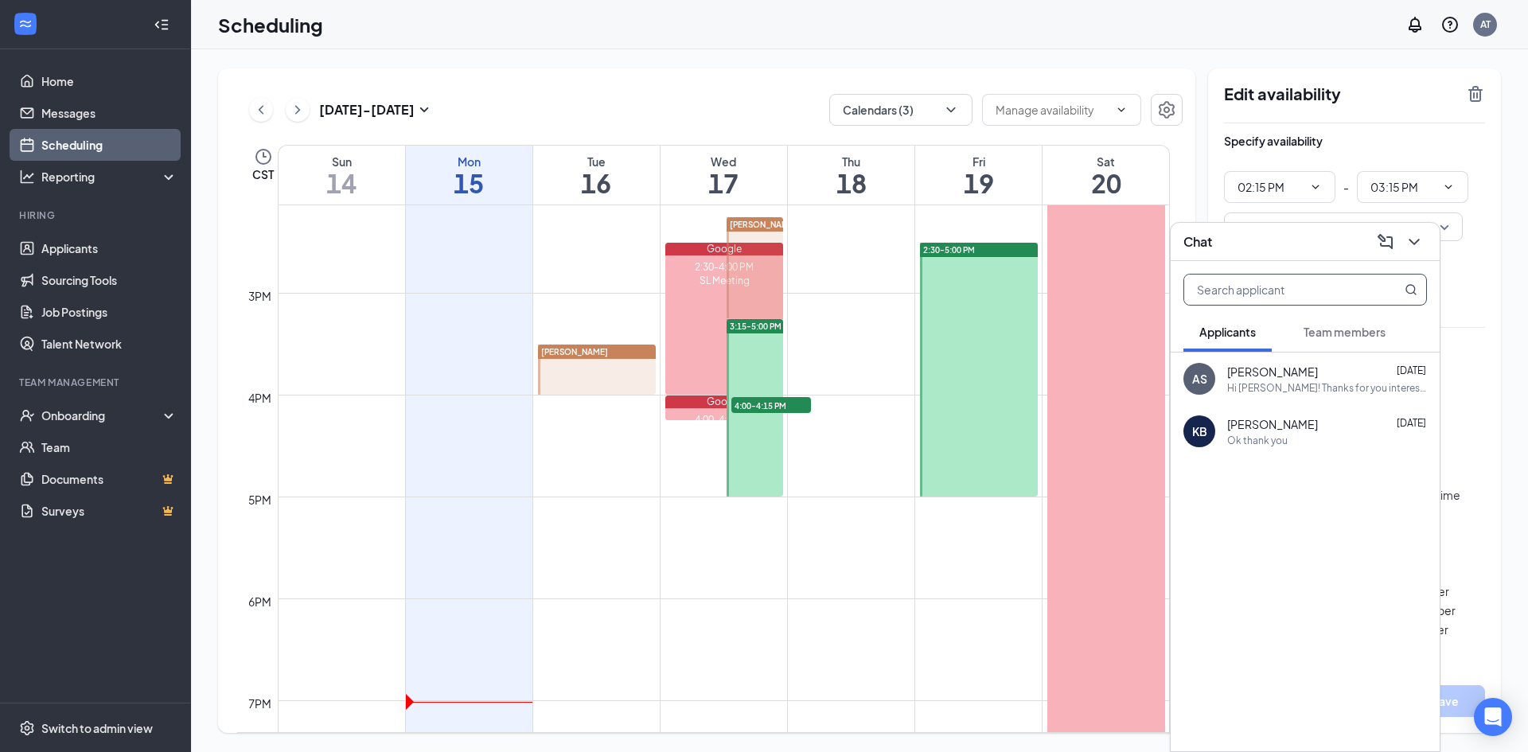
click at [1257, 304] on input "text" at bounding box center [1278, 290] width 189 height 30
type input "jama"
click at [1280, 393] on div "Hi Jamal, We'd like to invite you back for a second interview. This interview w…" at bounding box center [1327, 388] width 200 height 14
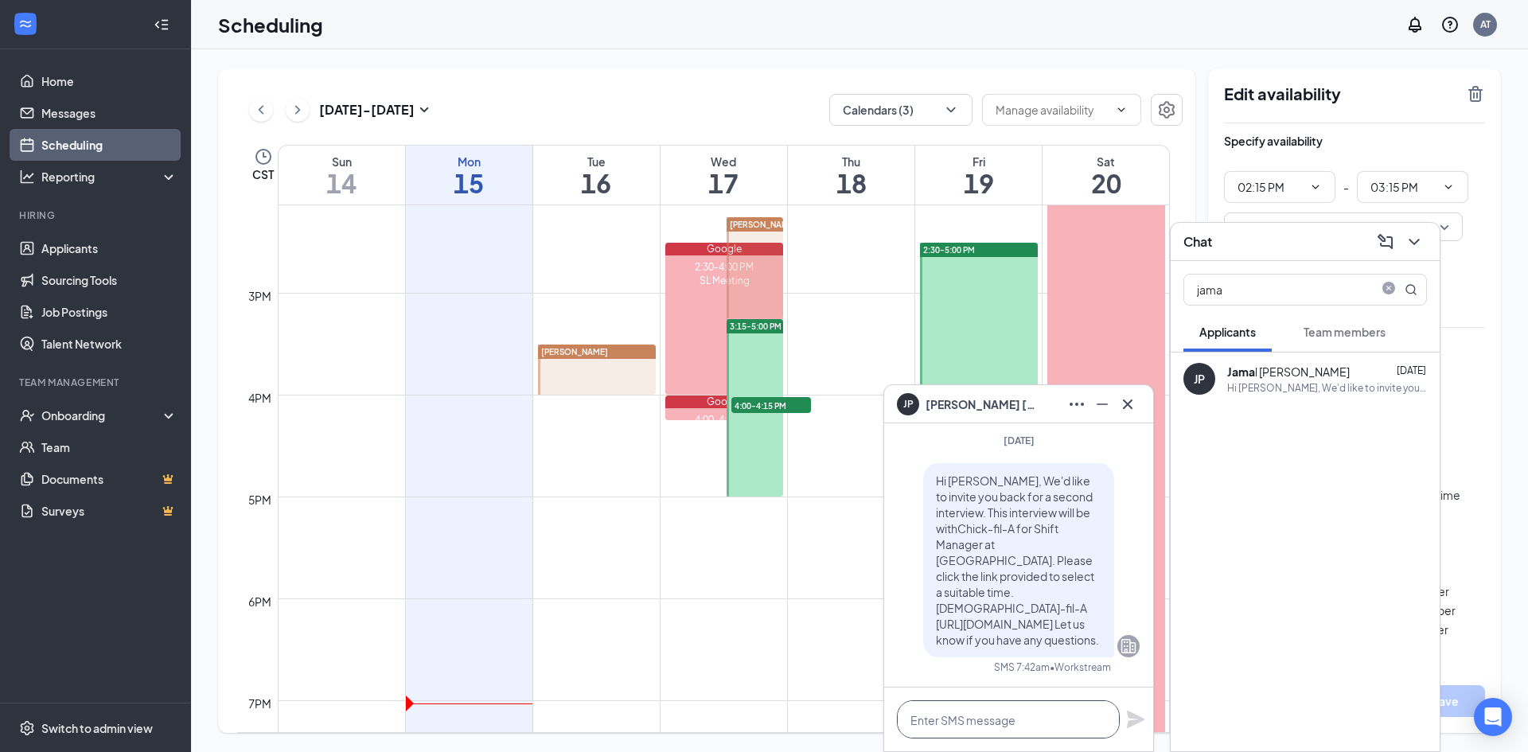
click at [973, 723] on textarea at bounding box center [1008, 719] width 223 height 38
type textarea "J"
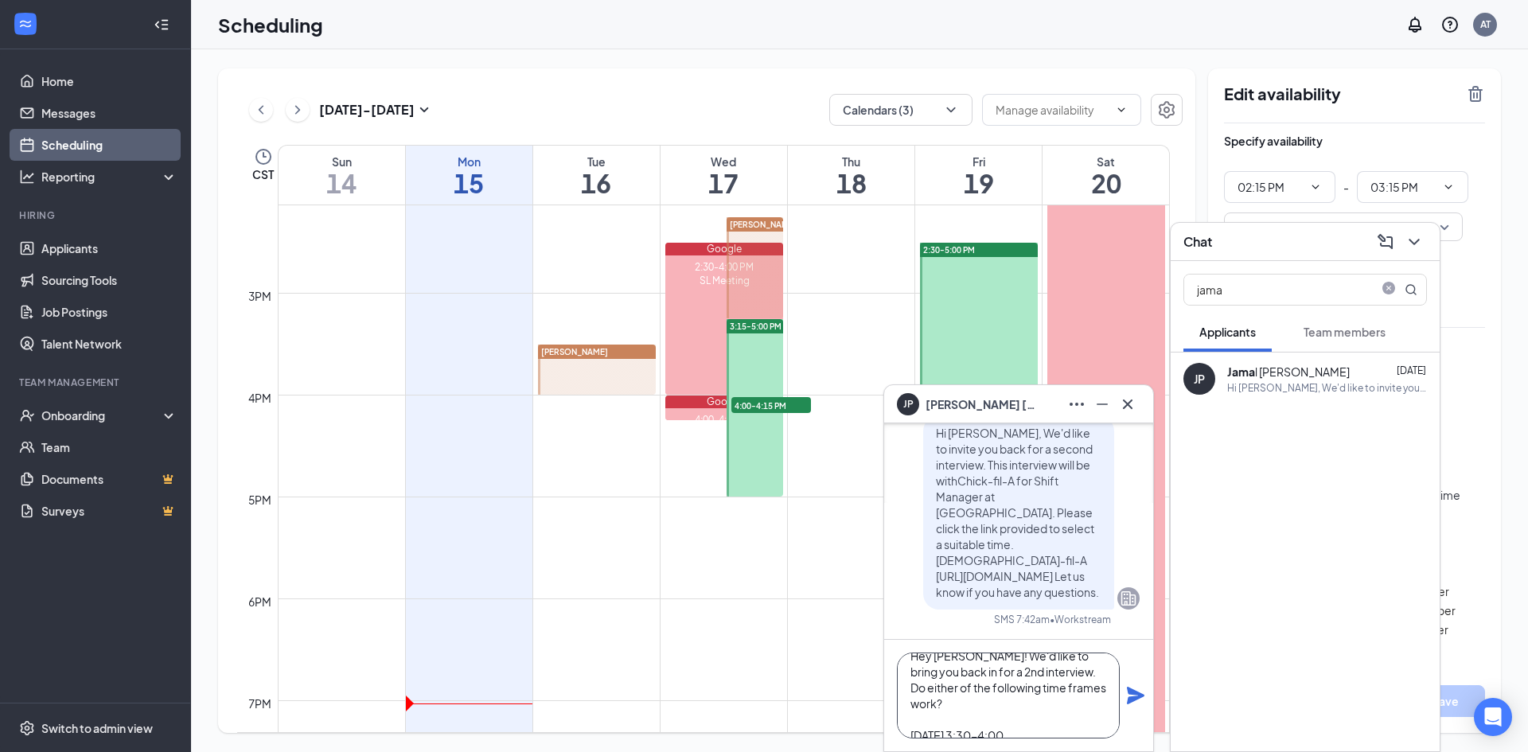
scroll to position [33, 0]
click at [948, 722] on textarea "Hey Jamal! We'd like to bring you back in for a 2nd interview. Do either of the…" at bounding box center [1008, 696] width 223 height 86
click at [969, 717] on textarea "Hey Jamal! We'd like to bring you back in for a 2nd interview. Do either of the…" at bounding box center [1008, 696] width 223 height 86
click at [1016, 711] on textarea "Hey Jamal! We'd like to bring you back in for a 2nd interview. Do either of the…" at bounding box center [1008, 696] width 223 height 86
click at [1032, 717] on textarea "Hey Jamal! We'd like to bring you back in for a 2nd interview. Do either of the…" at bounding box center [1008, 696] width 223 height 86
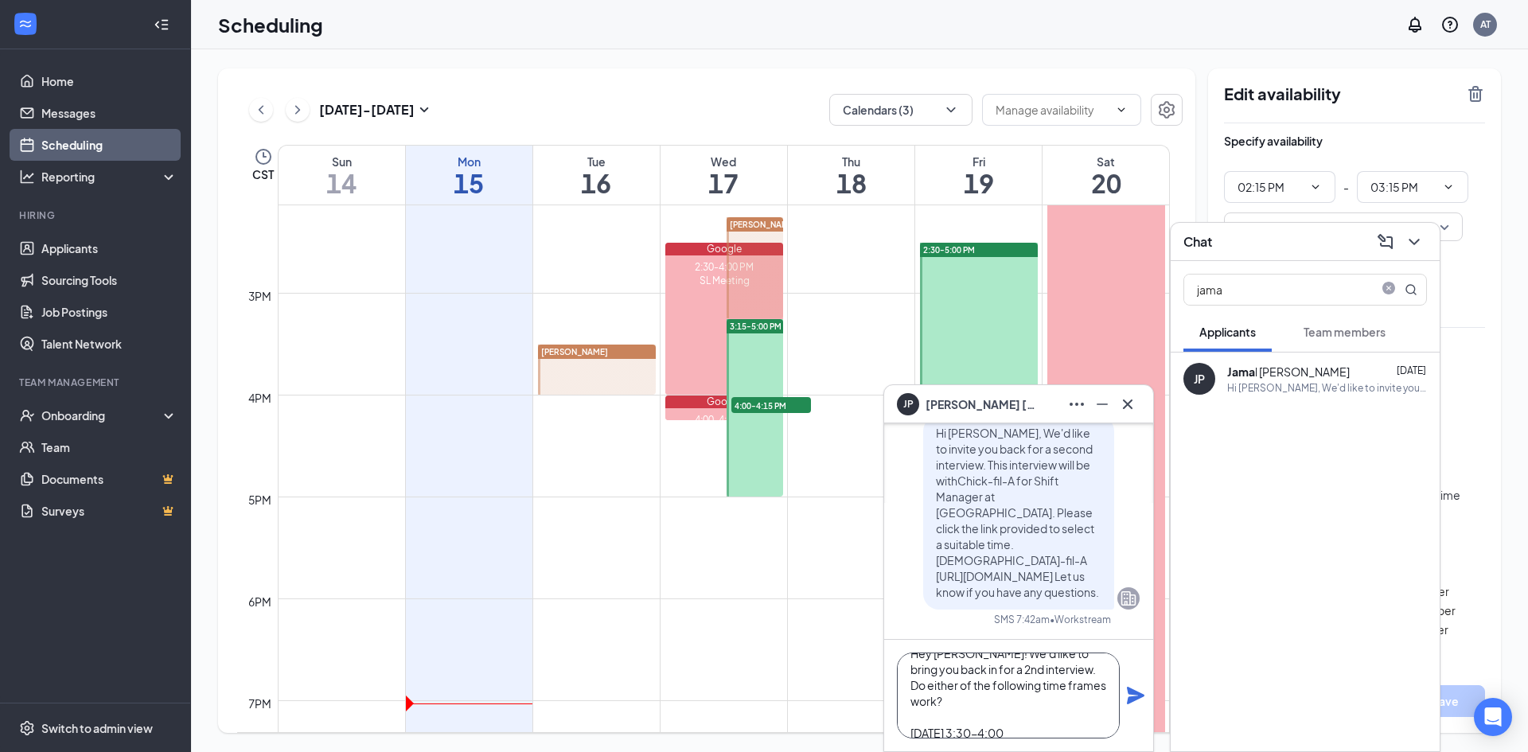
scroll to position [33, 0]
click at [584, 355] on span "Jared Youssi" at bounding box center [574, 352] width 67 height 10
click at [759, 228] on span "Jared Youssi" at bounding box center [763, 225] width 67 height 10
click at [1084, 711] on textarea "Hey Jamal! We'd like to bring you back in for a 2nd interview. Do either of the…" at bounding box center [1008, 696] width 223 height 86
type textarea "Hey Jamal! We'd like to bring you back in for a 2nd interview. Do either of the…"
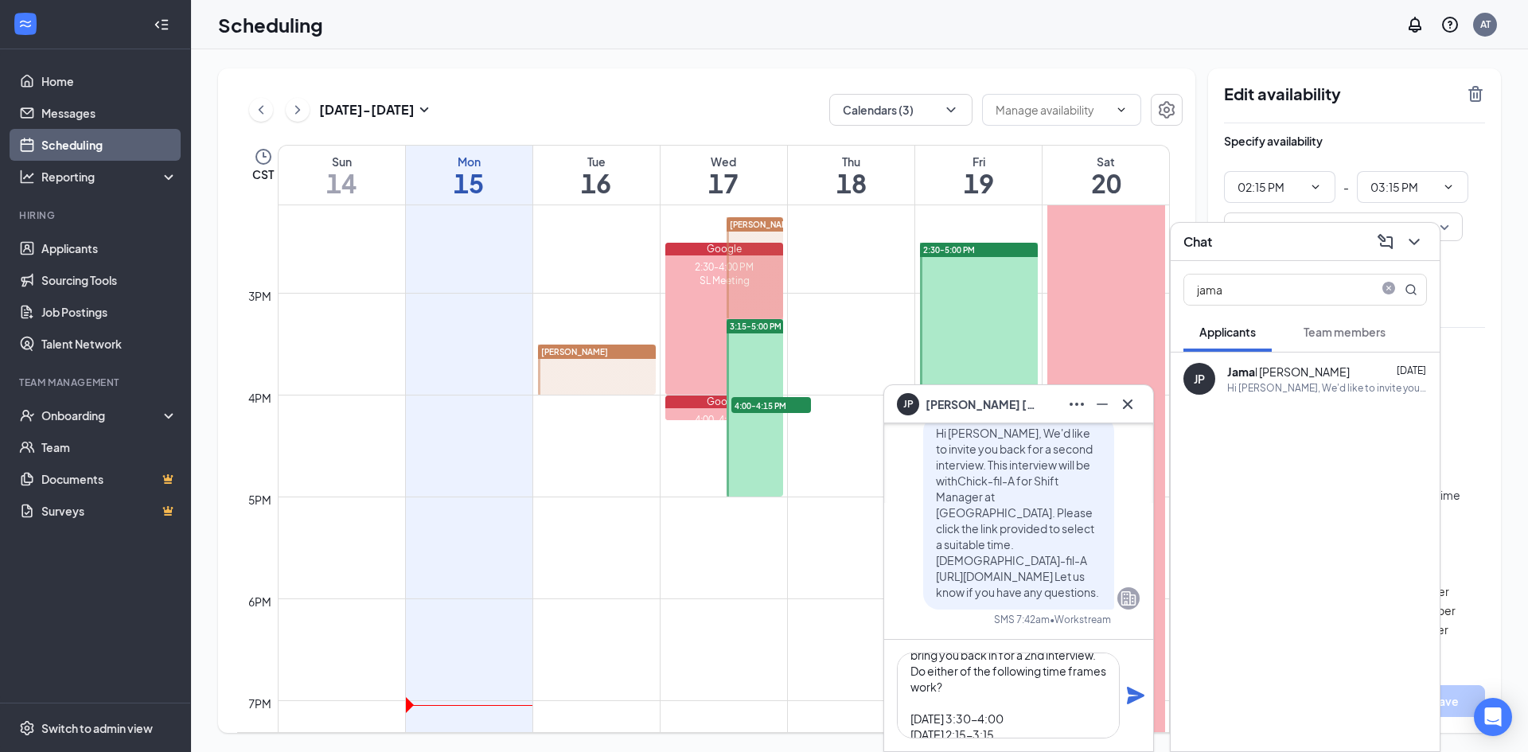
click at [1150, 697] on div "Hey Jamal! We'd like to bring you back in for a 2nd interview. Do either of the…" at bounding box center [1018, 695] width 269 height 111
click at [1133, 696] on icon "Plane" at bounding box center [1136, 696] width 18 height 18
